Goal: Transaction & Acquisition: Download file/media

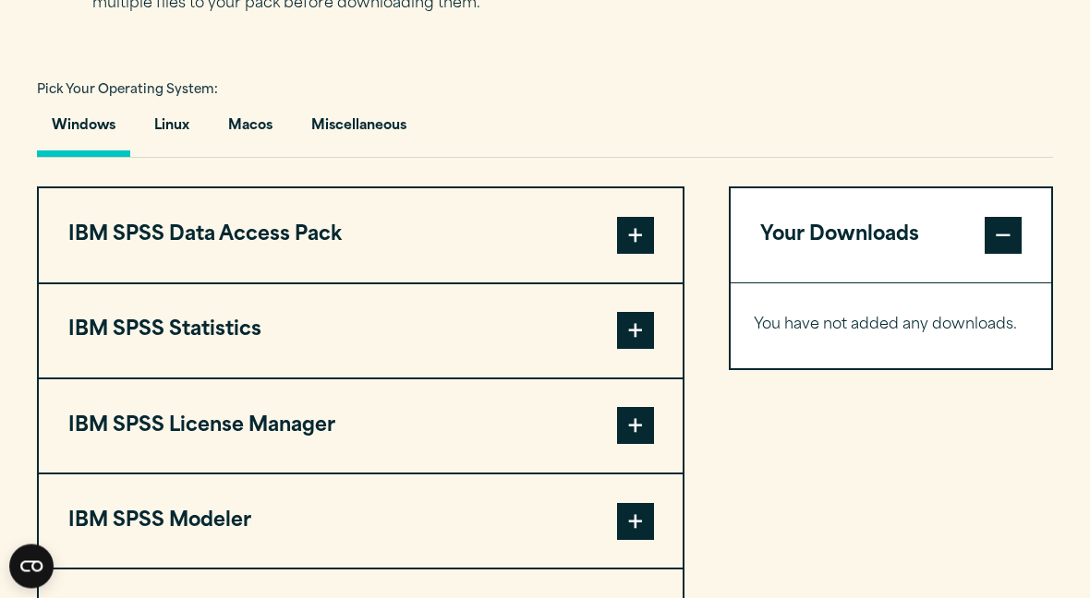
click at [251, 126] on button "Macos" at bounding box center [250, 131] width 74 height 53
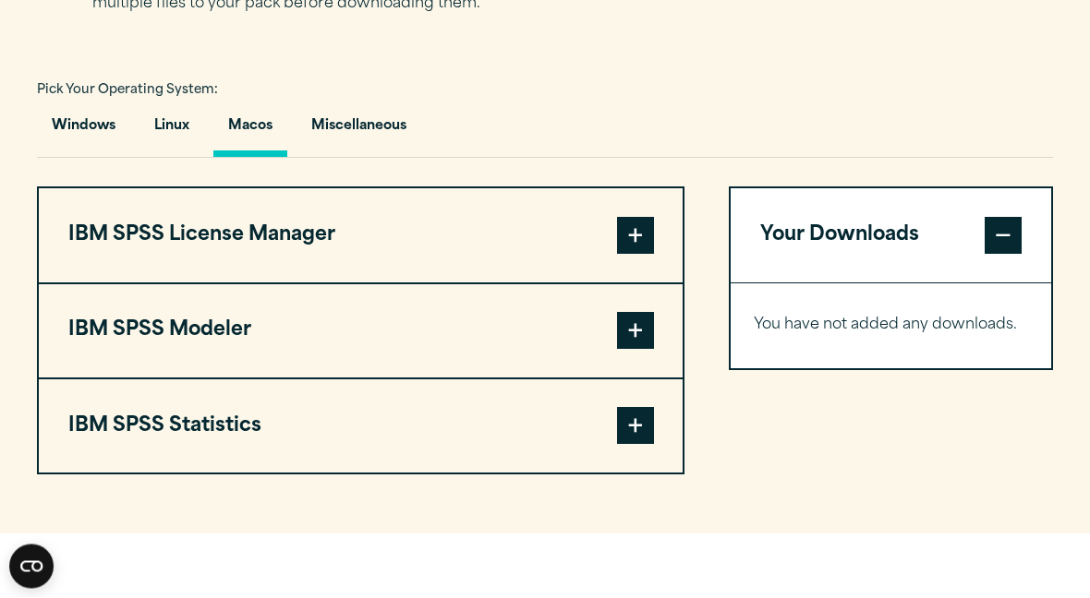
scroll to position [1306, 0]
click at [645, 211] on button "IBM SPSS License Manager" at bounding box center [361, 234] width 644 height 93
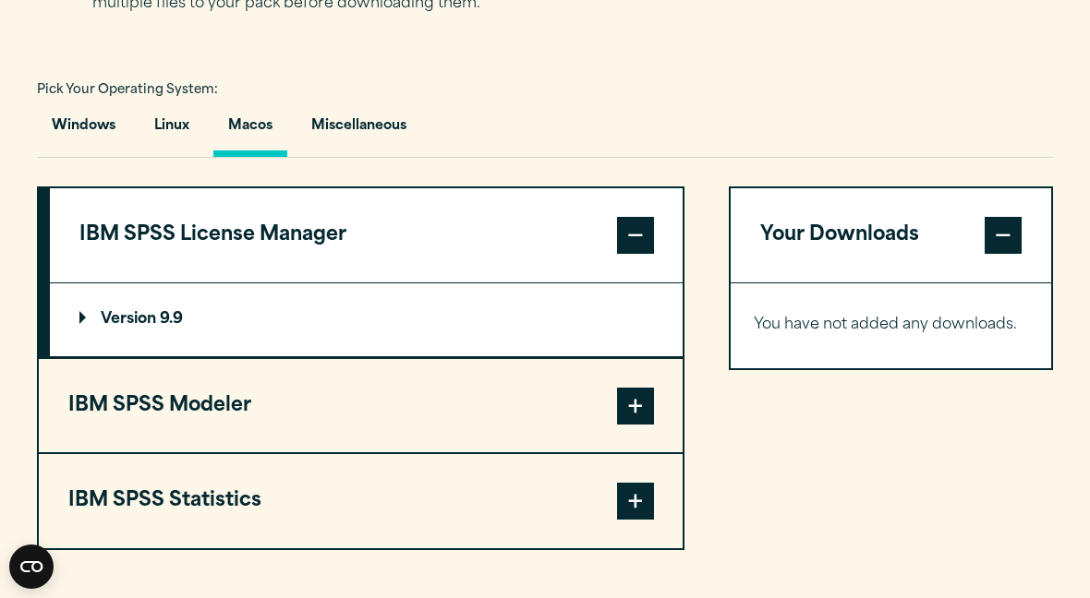
click at [641, 228] on span at bounding box center [635, 235] width 37 height 37
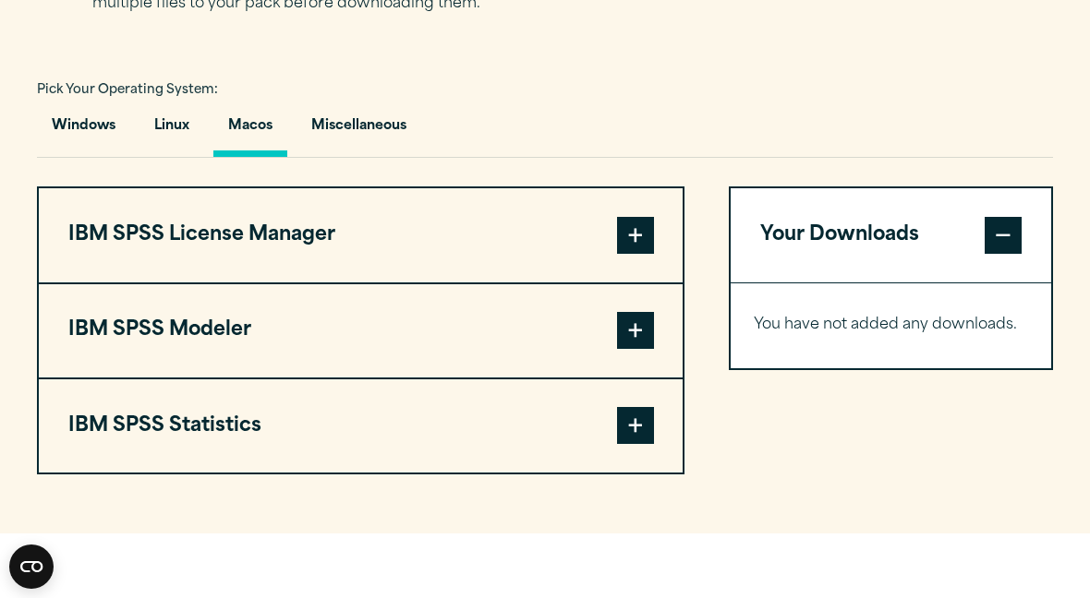
click at [639, 327] on span at bounding box center [635, 330] width 37 height 37
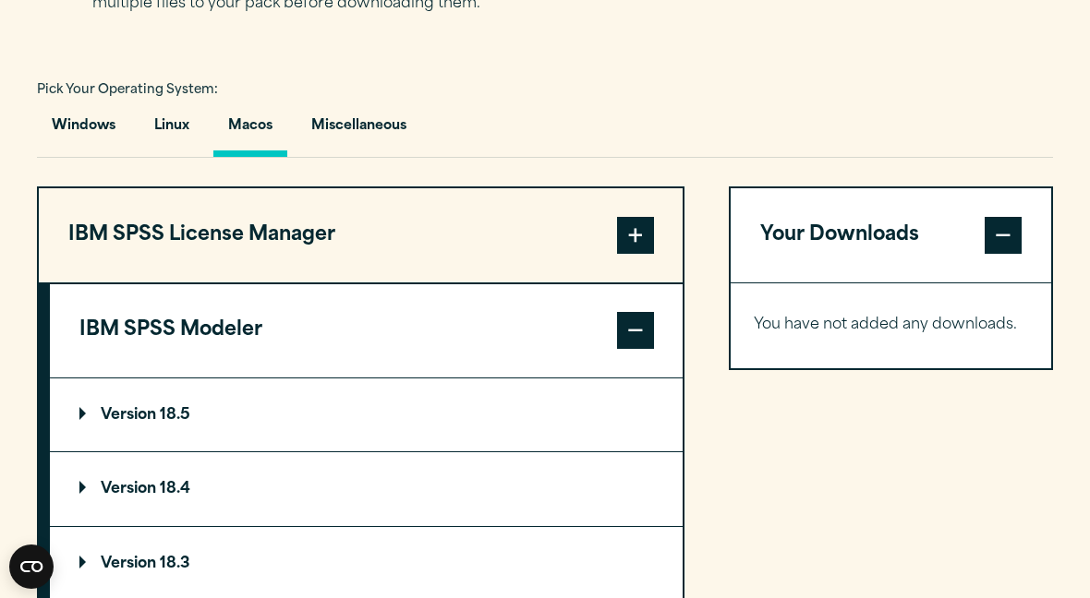
click at [634, 327] on span at bounding box center [635, 330] width 37 height 37
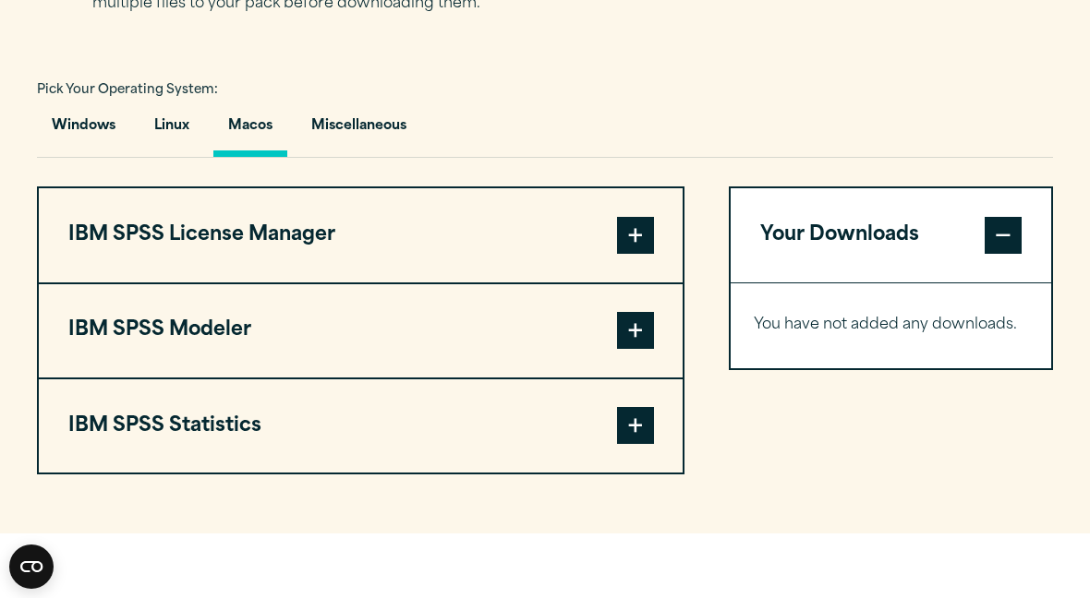
click at [640, 412] on span at bounding box center [635, 425] width 37 height 37
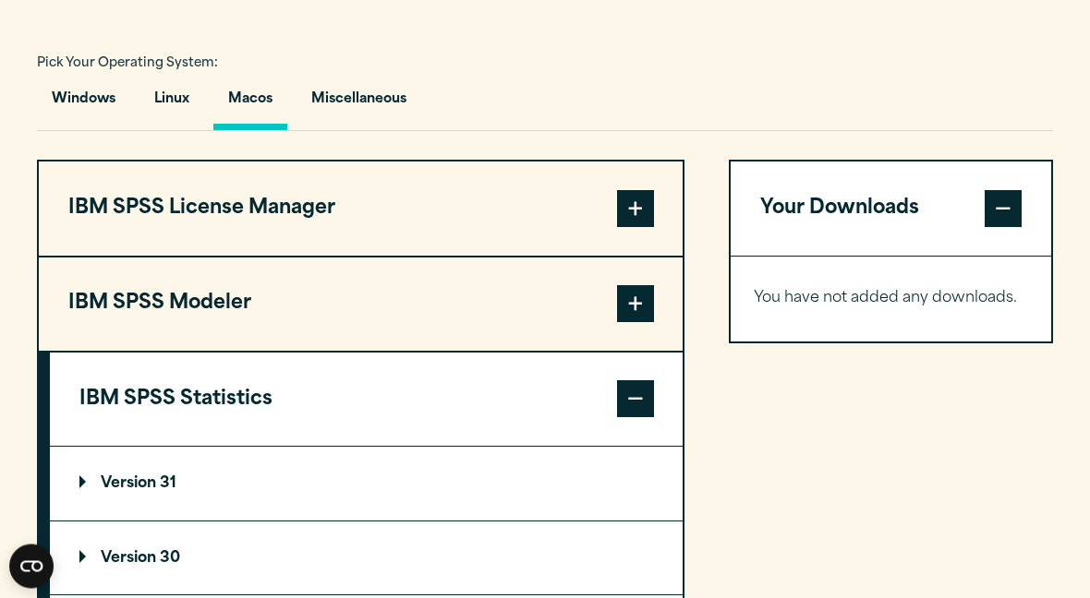
scroll to position [1492, 0]
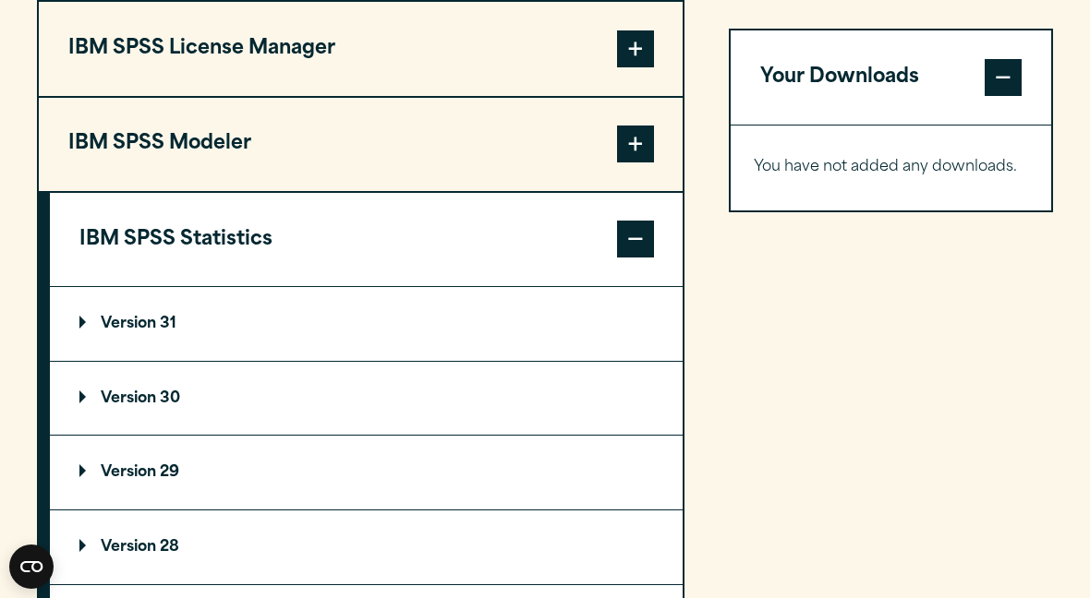
click at [181, 404] on summary "Version 30" at bounding box center [366, 399] width 633 height 74
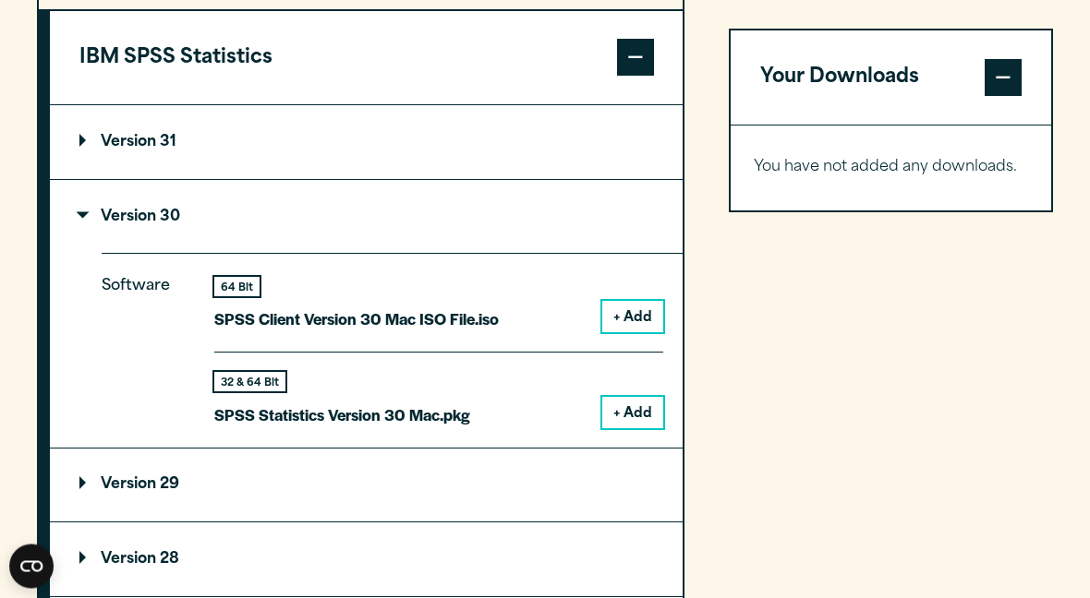
scroll to position [1675, 0]
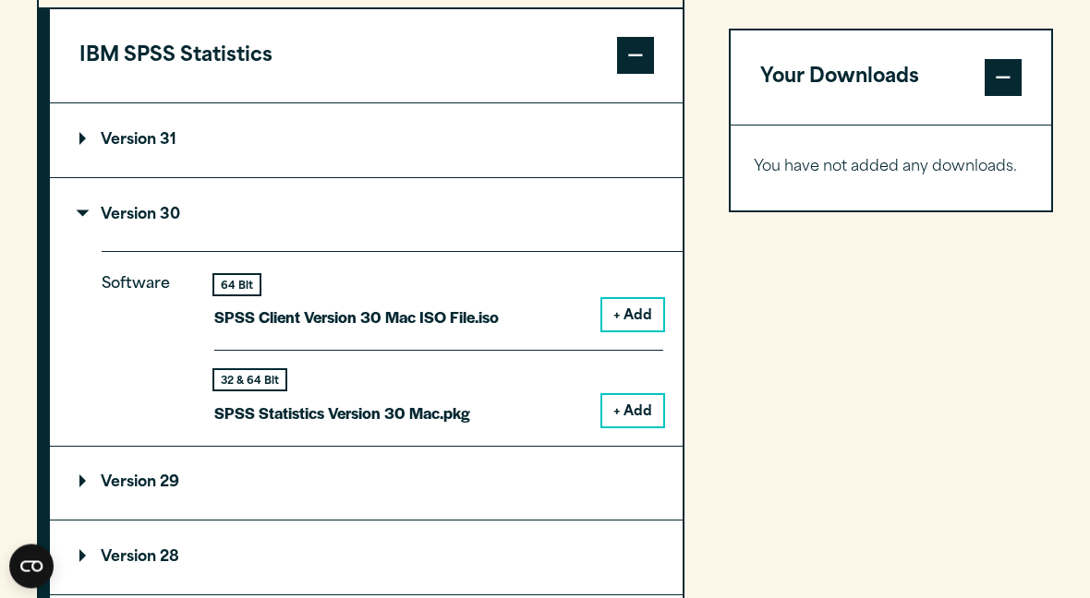
click at [635, 396] on button "+ Add" at bounding box center [632, 411] width 61 height 31
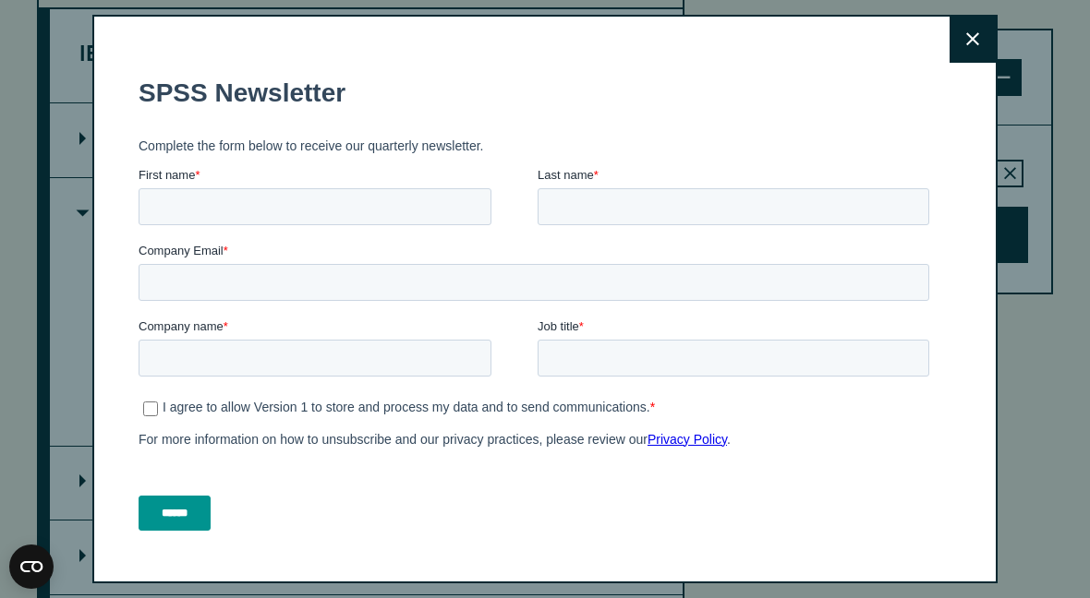
click at [959, 35] on button "Close" at bounding box center [972, 40] width 46 height 46
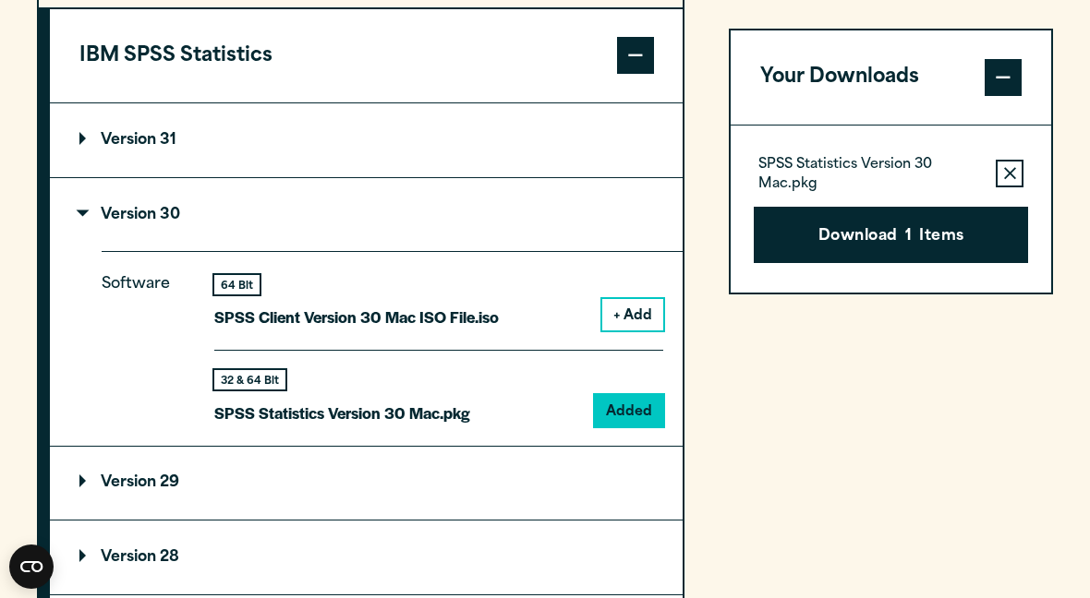
click at [897, 228] on button "Download 1 Items" at bounding box center [890, 235] width 275 height 57
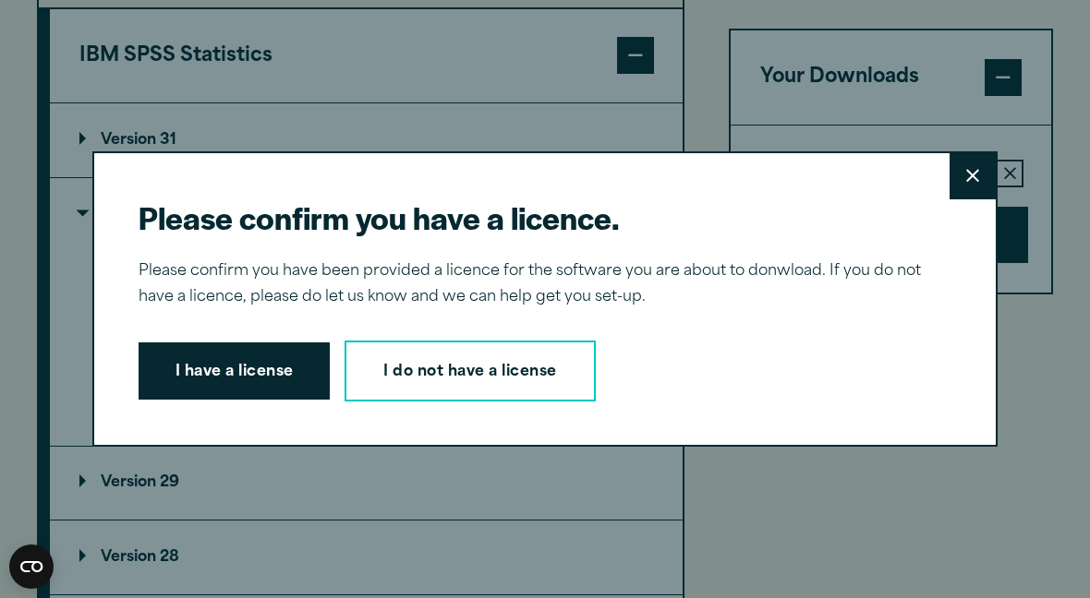
click at [279, 366] on button "I have a license" at bounding box center [235, 371] width 192 height 57
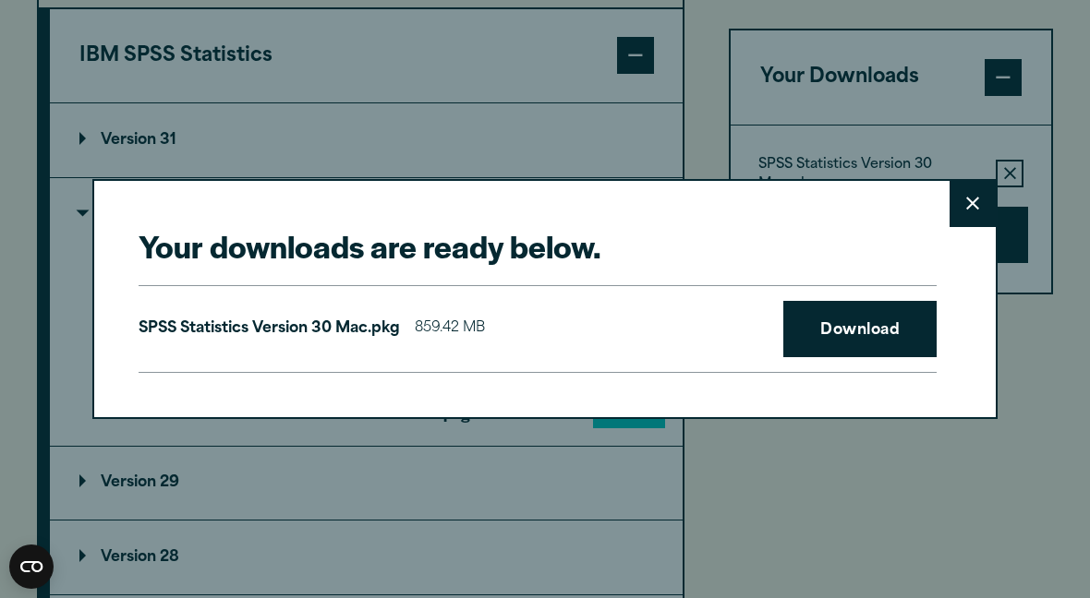
click at [879, 330] on link "Download" at bounding box center [859, 329] width 153 height 57
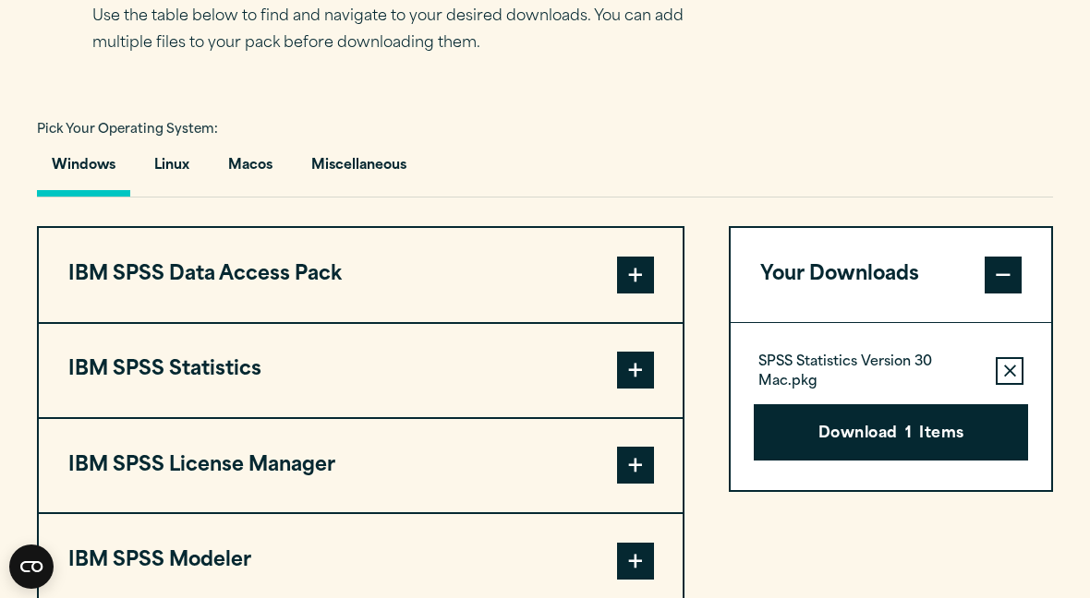
scroll to position [1271, 0]
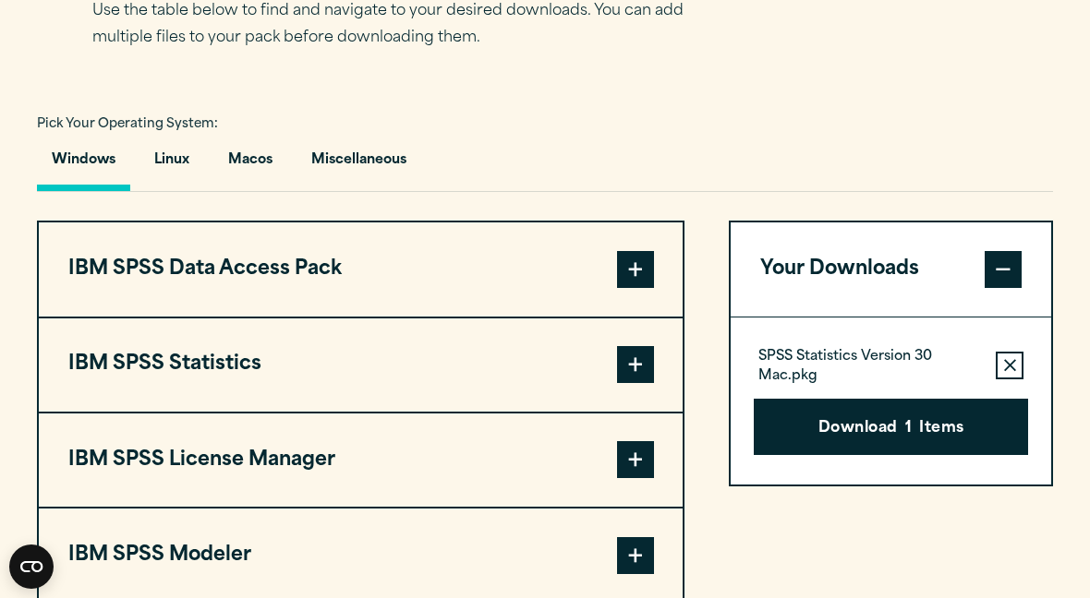
click at [279, 172] on button "Macos" at bounding box center [250, 165] width 74 height 53
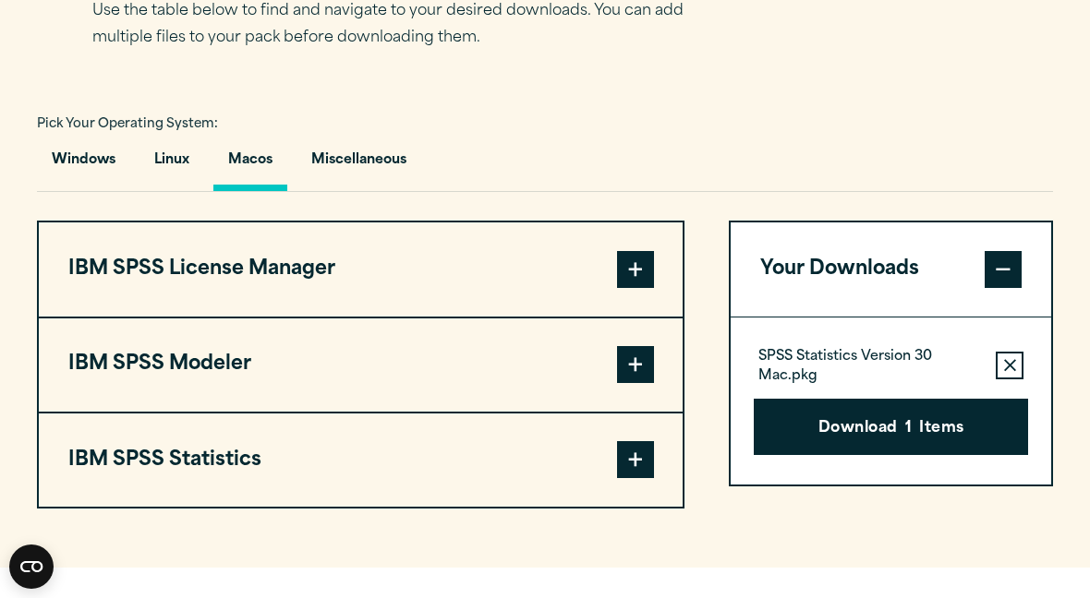
click at [645, 439] on button "IBM SPSS Statistics" at bounding box center [361, 460] width 644 height 93
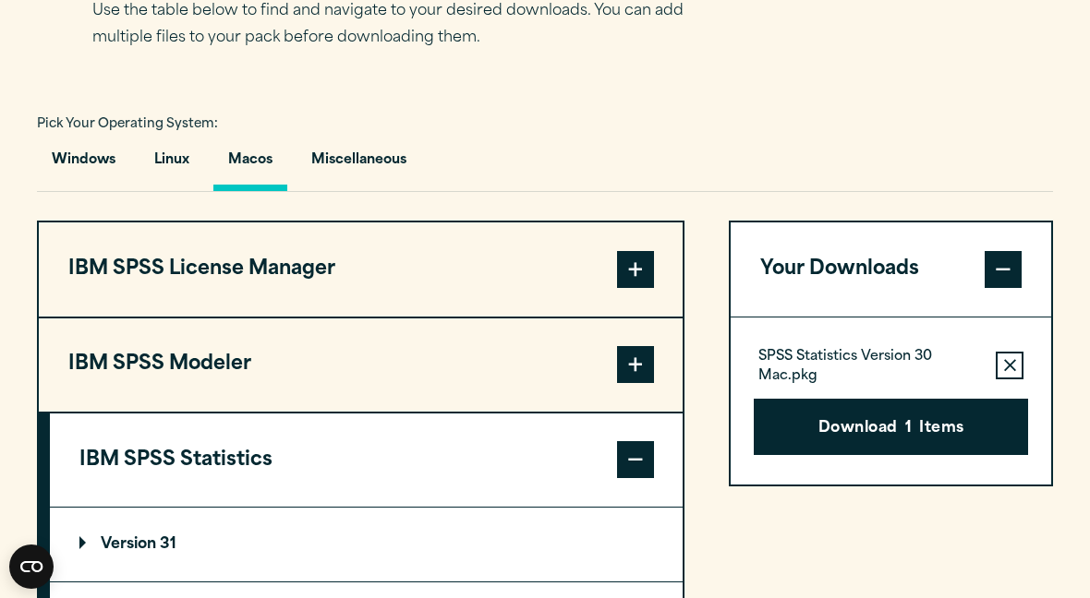
click at [972, 408] on button "Download 1 Items" at bounding box center [890, 427] width 275 height 57
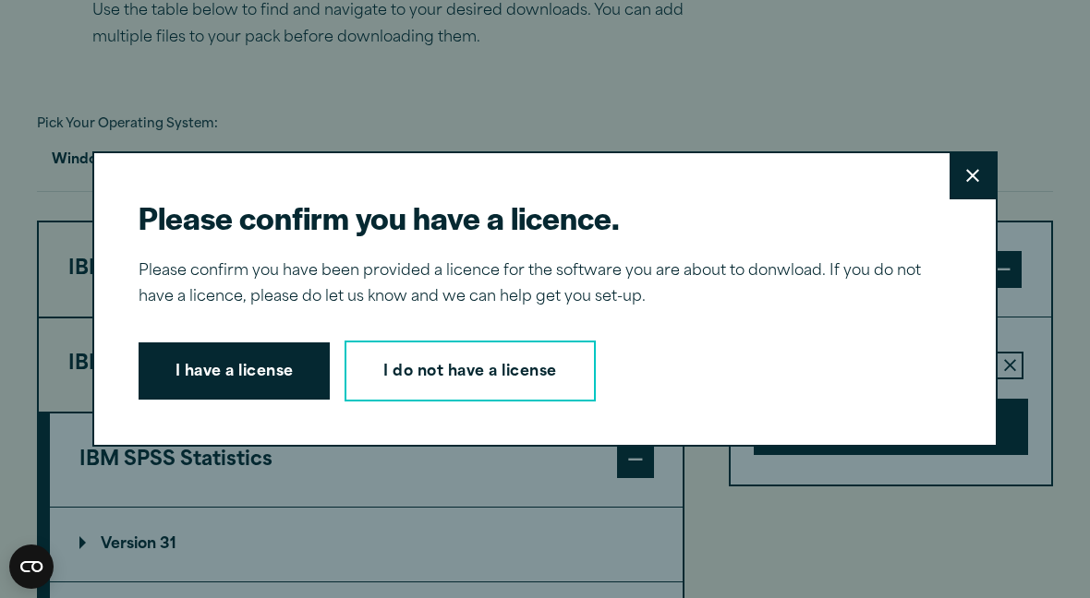
click at [250, 359] on button "I have a license" at bounding box center [235, 371] width 192 height 57
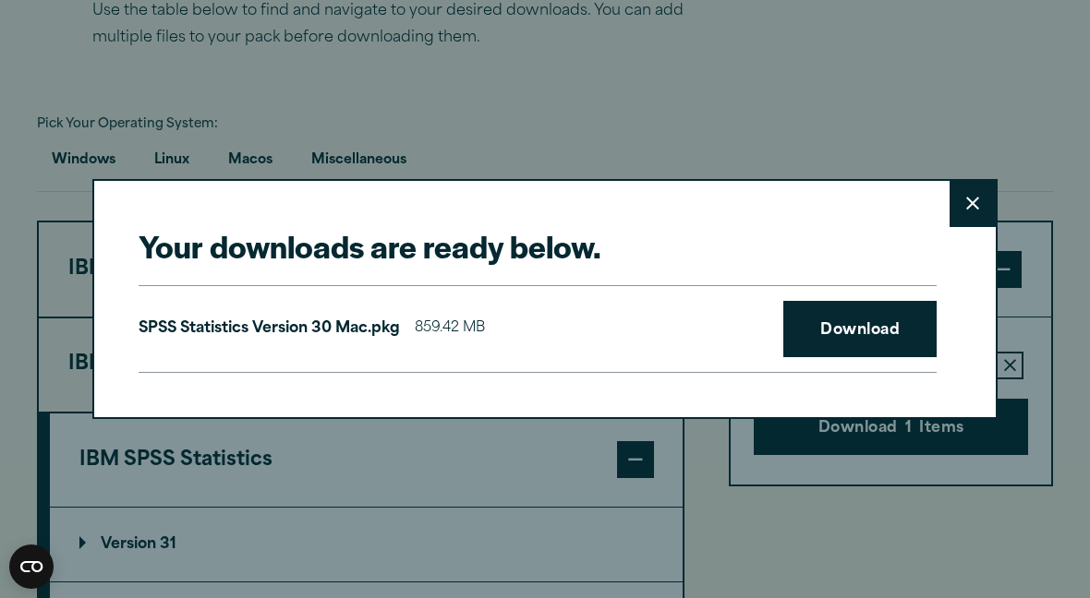
click at [889, 318] on link "Download" at bounding box center [859, 329] width 153 height 57
